Goal: Task Accomplishment & Management: Manage account settings

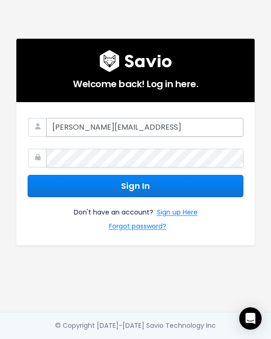
type input "rueben.meens@zowie.ai"
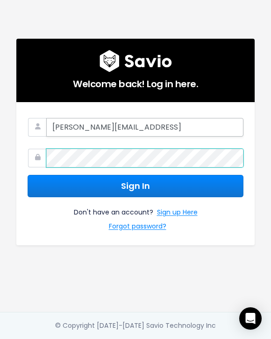
click at [28, 175] on button "Sign In" at bounding box center [136, 186] width 216 height 23
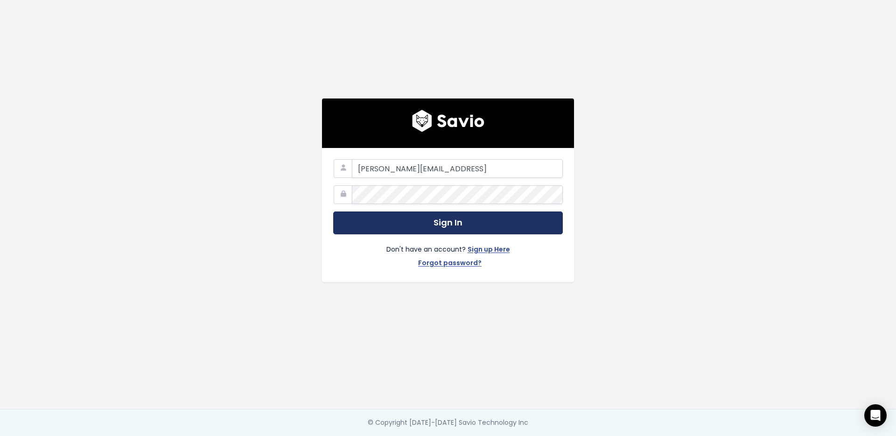
type input "[PERSON_NAME][EMAIL_ADDRESS]"
click at [333, 211] on button "Sign In" at bounding box center [448, 222] width 230 height 23
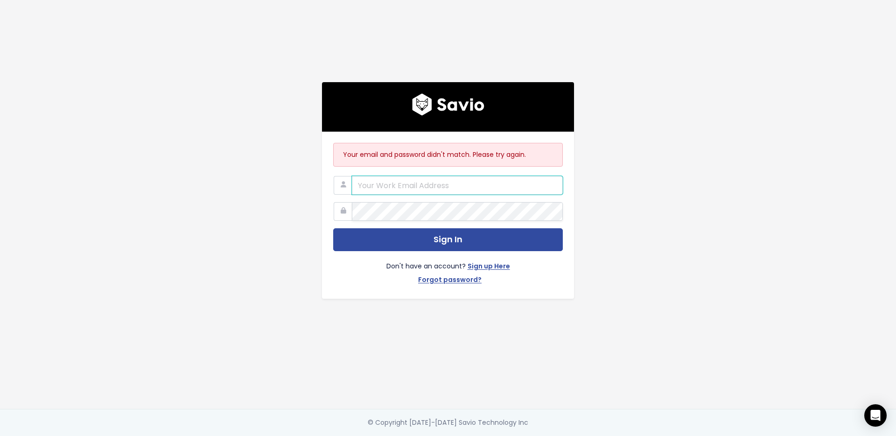
click at [445, 182] on input "email" at bounding box center [457, 185] width 211 height 19
click at [394, 195] on form "Sign In Don't have an account? Sign up Here Forgot password?" at bounding box center [448, 232] width 230 height 112
click at [394, 188] on input "email" at bounding box center [457, 185] width 211 height 19
type input "rueben.meens@zowie.ai"
click at [550, 436] on com-1password-button at bounding box center [448, 436] width 896 height 0
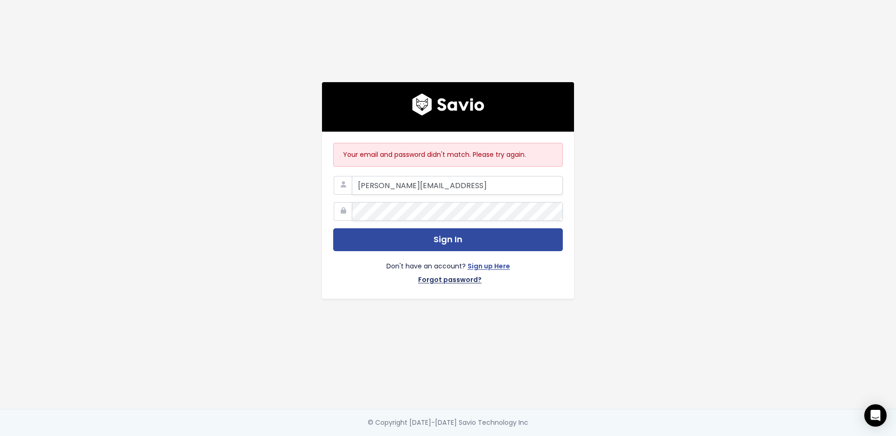
click at [460, 275] on link "Forgot password?" at bounding box center [449, 281] width 63 height 14
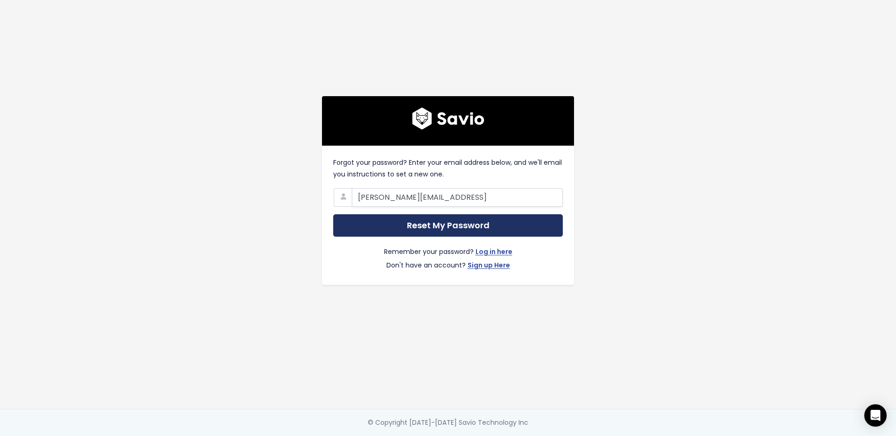
type input "[PERSON_NAME][EMAIL_ADDRESS]"
click at [333, 214] on input "Reset My Password" at bounding box center [448, 225] width 230 height 23
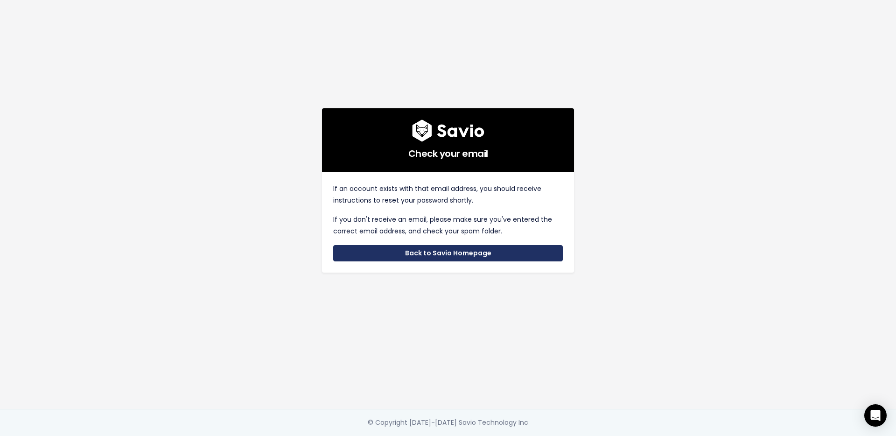
click at [433, 255] on link "Back to Savio Homepage" at bounding box center [448, 253] width 230 height 17
